Goal: Communication & Community: Answer question/provide support

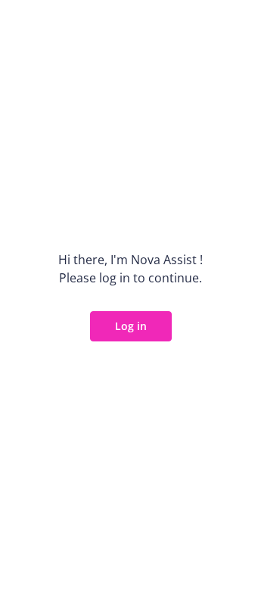
click at [146, 330] on button "Log in" at bounding box center [131, 326] width 82 height 30
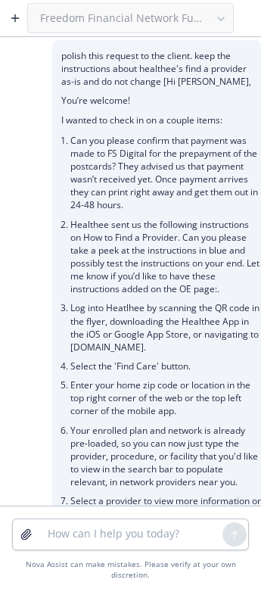
click at [21, 15] on button "button" at bounding box center [15, 18] width 24 height 24
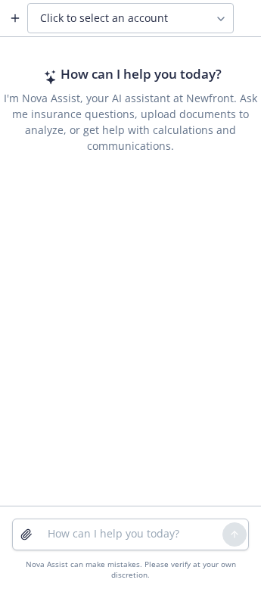
click at [101, 17] on span "Click to select an account" at bounding box center [104, 18] width 128 height 15
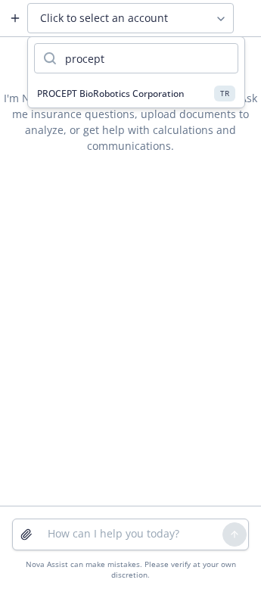
type input "procept"
click at [100, 97] on span "PROCEPT BioRobotics Corporation" at bounding box center [111, 93] width 148 height 13
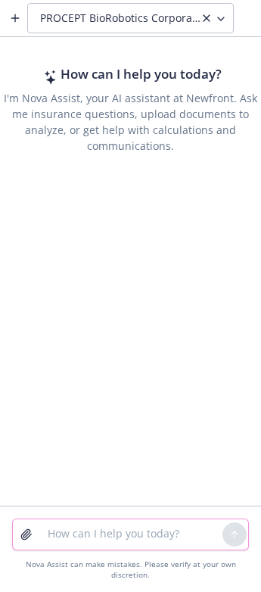
click at [109, 539] on textarea at bounding box center [131, 535] width 184 height 30
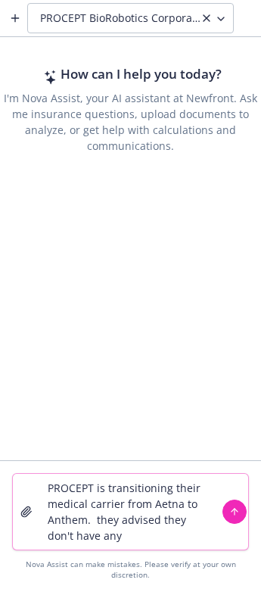
type textarea "PROCEPT is transitioning their medical carrier from Aetna to Anthem. they advis…"
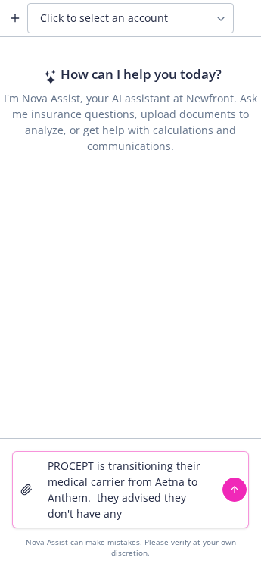
click at [141, 502] on textarea "PROCEPT is transitioning their medical carrier from Aetna to Anthem. they advis…" at bounding box center [131, 490] width 184 height 76
click at [134, 520] on textarea "PROCEPT is transitioning their medical carrier from Aetna to Anthem. they advis…" at bounding box center [131, 490] width 184 height 76
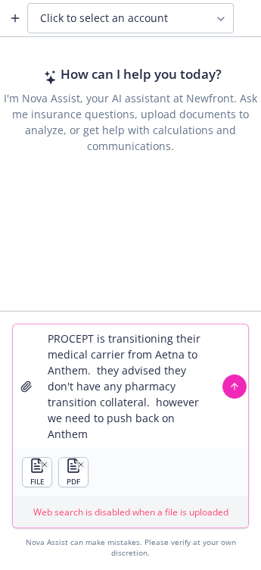
click at [114, 433] on textarea "PROCEPT is transitioning their medical carrier from Aetna to Anthem. they advis…" at bounding box center [131, 385] width 184 height 123
click at [164, 433] on textarea "PROCEPT is transitioning their medical carrier from Aetna to Anthem. they advis…" at bounding box center [131, 385] width 184 height 123
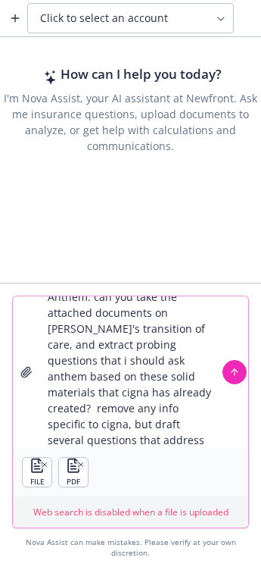
scroll to position [125, 0]
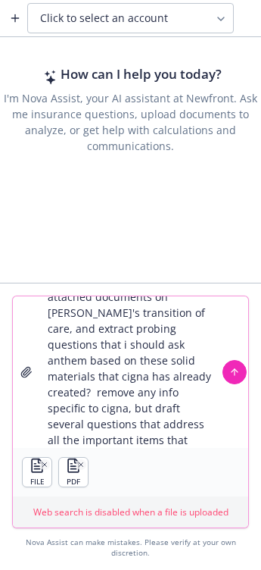
type textarea "PROCEPT is transitioning their medical carrier from Aetna to Anthem. they advis…"
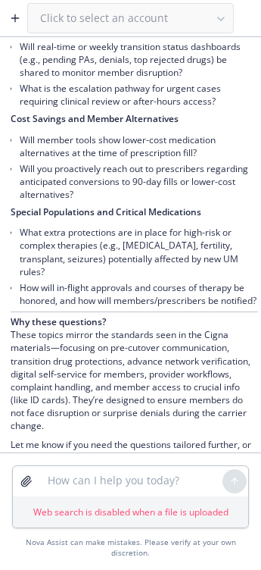
scroll to position [1518, 0]
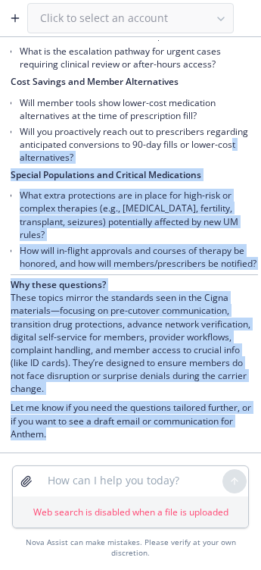
drag, startPoint x: 88, startPoint y: 437, endPoint x: 59, endPoint y: 155, distance: 283.3
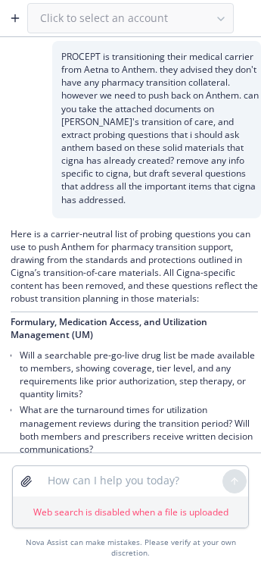
scroll to position [79, 0]
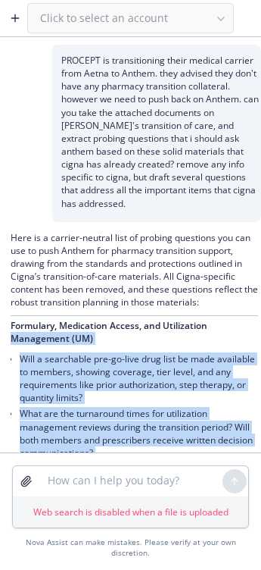
click at [11, 345] on span "Formulary, Medication Access, and Utilization Management (UM)" at bounding box center [109, 332] width 197 height 26
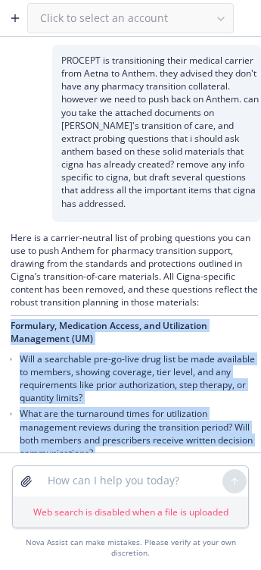
copy div "Formulary, Medication Access, and Utilization Management (UM) Will a searchable…"
click at [114, 478] on textarea at bounding box center [131, 481] width 184 height 30
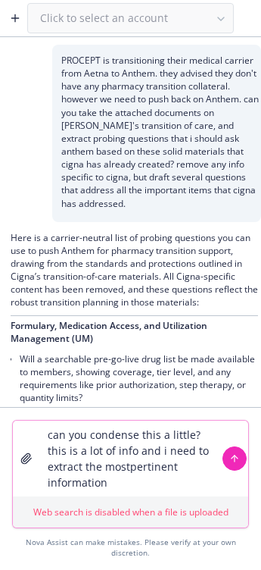
click at [143, 471] on textarea "can you condense this a little? this is a lot of info and i need to extract the…" at bounding box center [131, 458] width 184 height 76
drag, startPoint x: 191, startPoint y: 432, endPoint x: 158, endPoint y: 435, distance: 32.7
click at [158, 435] on textarea "can you condense this a little? this is a lot of info and i need to extract the…" at bounding box center [131, 458] width 184 height 76
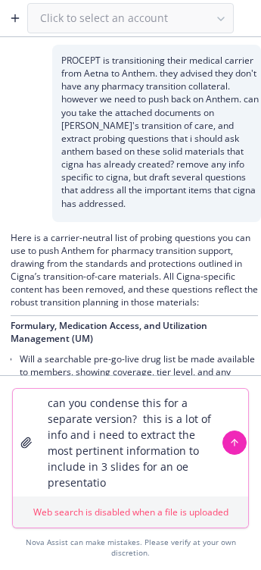
type textarea "can you condense this for a separate version? this is a lot of info and i need …"
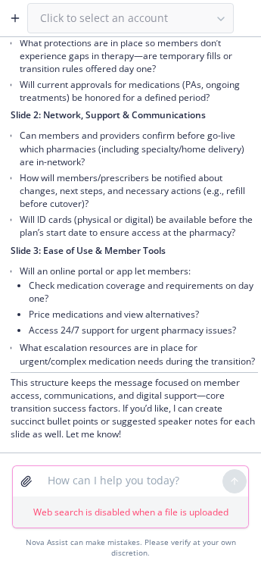
scroll to position [2181, 0]
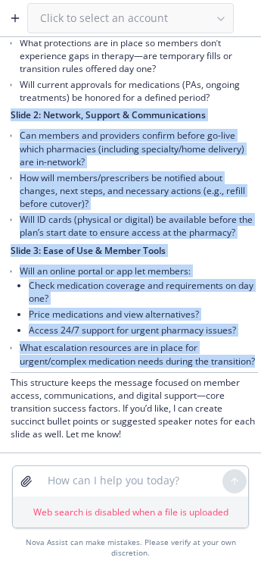
drag, startPoint x: 99, startPoint y: 356, endPoint x: 9, endPoint y: 83, distance: 288.0
click at [8, 83] on div "Certainly! Below you'll find a condensed version, focusing on critical pharmacy…" at bounding box center [130, 177] width 261 height 550
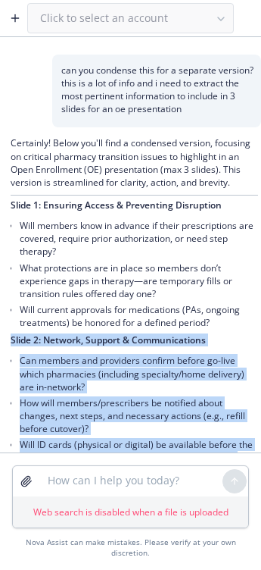
scroll to position [1953, 0]
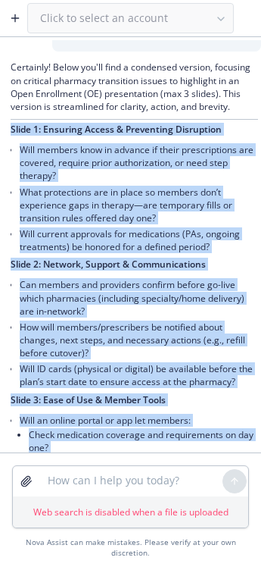
click at [7, 181] on div "Certainly! Below you'll find a condensed version, focusing on critical pharmacy…" at bounding box center [130, 327] width 261 height 550
copy div "Lorem 9: Ipsumdol Sitame & Consectetu Adipiscing Elit seddoei temp in utlabor e…"
click at [92, 481] on textarea at bounding box center [131, 481] width 184 height 30
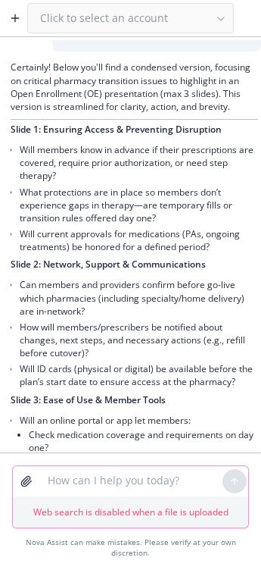
drag, startPoint x: 167, startPoint y: 491, endPoint x: 161, endPoint y: 485, distance: 8.6
click at [167, 490] on textarea at bounding box center [131, 481] width 184 height 30
click at [161, 484] on textarea at bounding box center [131, 481] width 184 height 30
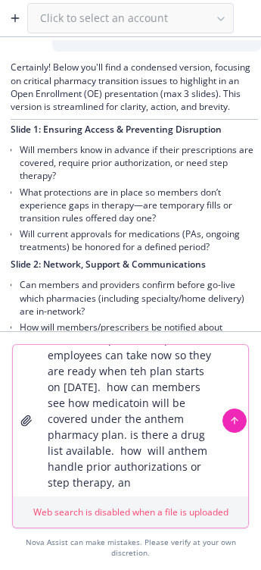
scroll to position [61, 0]
click at [179, 488] on textarea "can you take all this info and incorporate these questions: what are important …" at bounding box center [131, 421] width 184 height 152
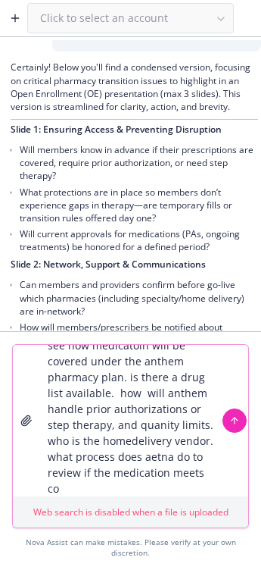
scroll to position [125, 0]
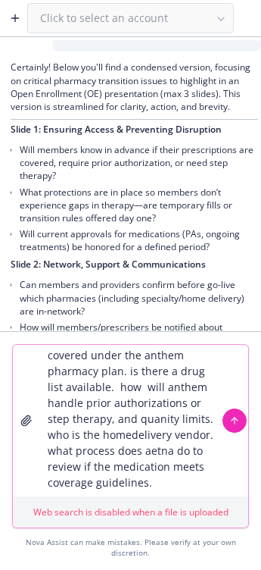
click at [100, 449] on textarea "can you take all this info and incorporate these questions: what are important …" at bounding box center [131, 421] width 184 height 152
click at [95, 421] on textarea "can you take all this info and incorporate these questions: what are important …" at bounding box center [131, 421] width 184 height 152
type textarea "can you take all this info and incorporate these questions: what are important …"
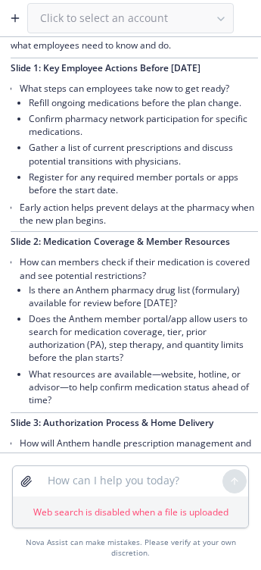
scroll to position [2672, 0]
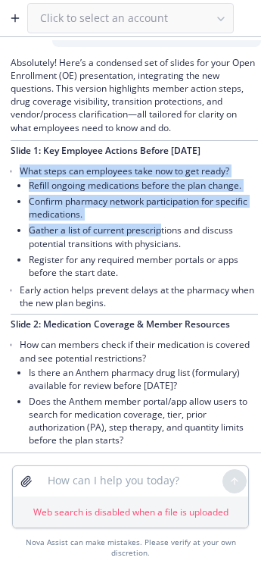
drag, startPoint x: 20, startPoint y: 258, endPoint x: 161, endPoint y: 324, distance: 155.6
click at [161, 282] on li "What steps can employees take now to get ready? Refill ongoing medications befo…" at bounding box center [139, 222] width 239 height 119
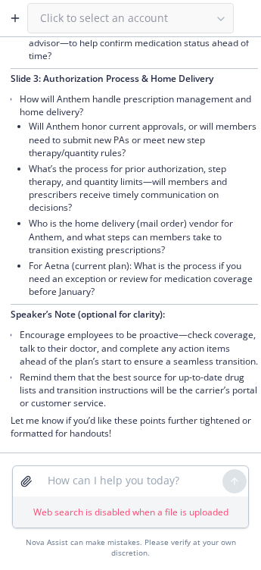
scroll to position [3203, 0]
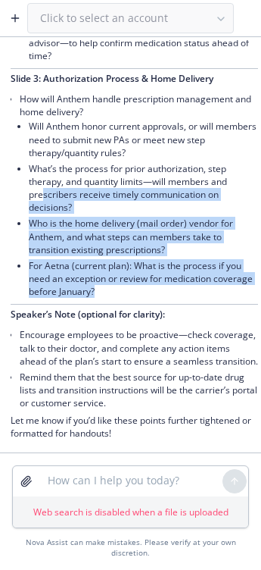
drag, startPoint x: 151, startPoint y: 276, endPoint x: 43, endPoint y: 186, distance: 140.4
click at [43, 186] on ul "Will Anthem honor current approvals, or will members need to submit new PAs or …" at bounding box center [144, 208] width 230 height 181
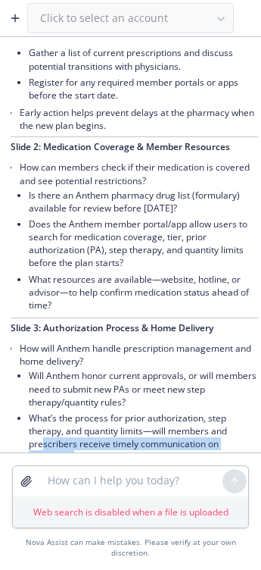
scroll to position [2596, 0]
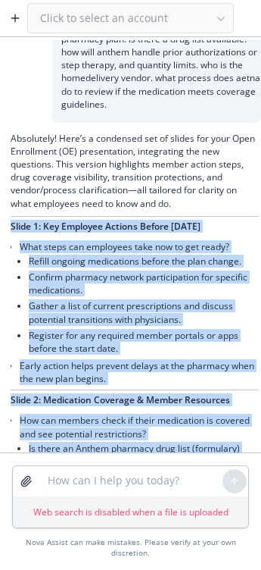
click at [9, 316] on div "Absolutely! Here’s a condensed set of slides for your Open Enrollment (OE) pres…" at bounding box center [130, 539] width 261 height 832
copy div "Lorem 5: Ips Dolorsit Ametcon Adipis Eli 9se Doei tempo inc utlaboree dolo mag …"
